Goal: Obtain resource: Download file/media

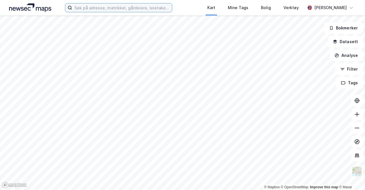
click at [101, 11] on input at bounding box center [122, 7] width 100 height 9
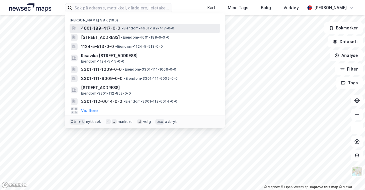
click at [105, 29] on span "4601-189-417-0-0" at bounding box center [100, 28] width 39 height 7
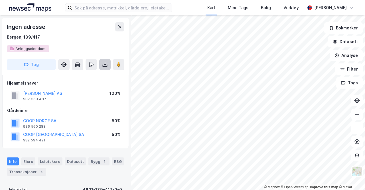
click at [105, 65] on icon at bounding box center [105, 65] width 6 height 6
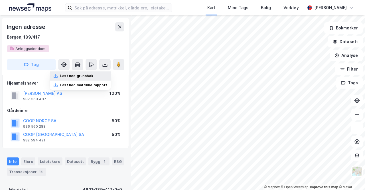
click at [96, 74] on div "Last ned grunnbok" at bounding box center [80, 75] width 61 height 9
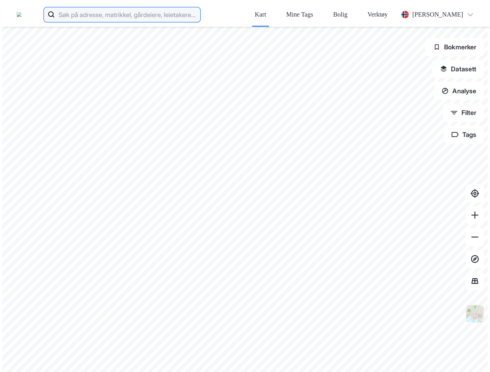
click at [118, 10] on input at bounding box center [128, 14] width 146 height 18
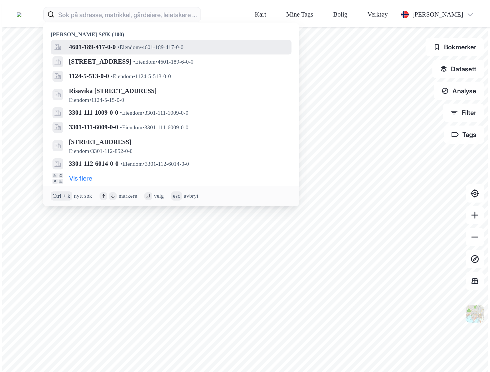
click at [120, 44] on span "•" at bounding box center [119, 47] width 2 height 6
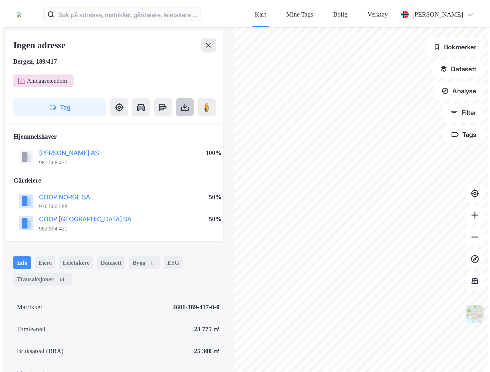
click at [180, 103] on icon at bounding box center [184, 107] width 9 height 9
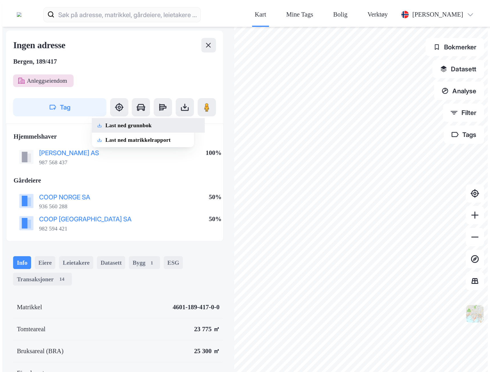
click at [96, 118] on div "Last ned grunnbok" at bounding box center [148, 125] width 113 height 15
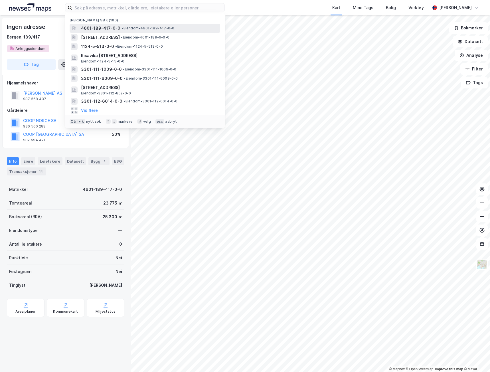
click at [147, 26] on span "• Eiendom • 4601-189-417-0-0" at bounding box center [148, 28] width 53 height 5
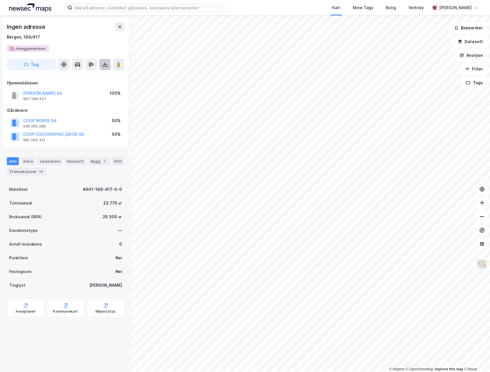
click at [106, 63] on icon at bounding box center [105, 65] width 6 height 6
click at [93, 77] on div "Last ned grunnbok" at bounding box center [76, 76] width 33 height 5
